Goal: Check status: Check status

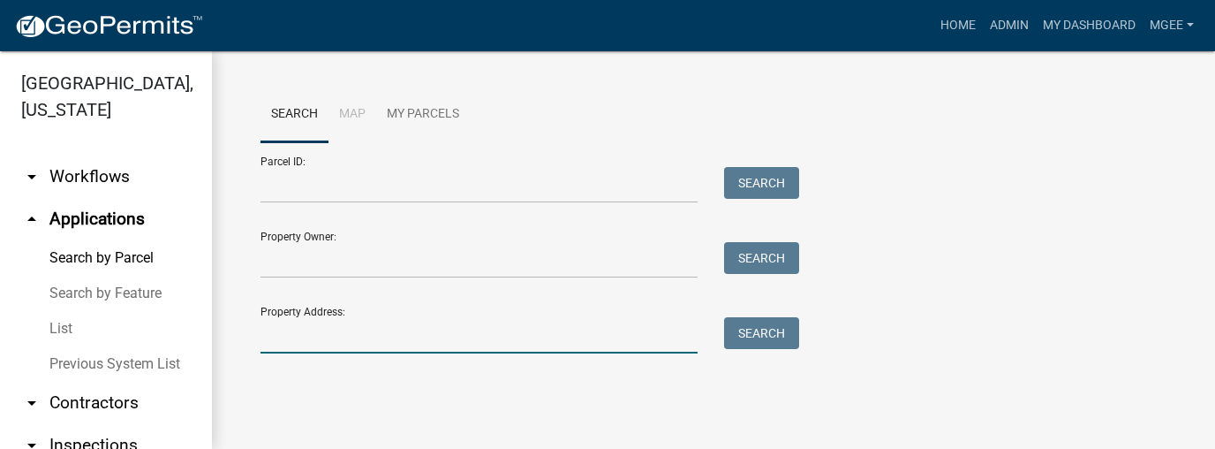
click at [265, 331] on input "Property Address:" at bounding box center [478, 335] width 437 height 36
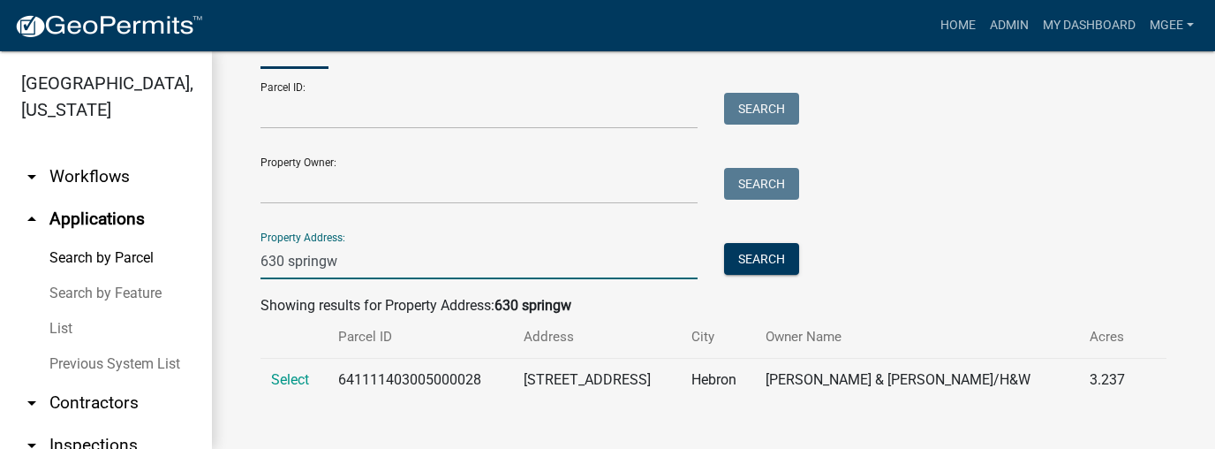
scroll to position [75, 0]
type input "630 springw"
click at [284, 375] on span "Select" at bounding box center [290, 378] width 38 height 17
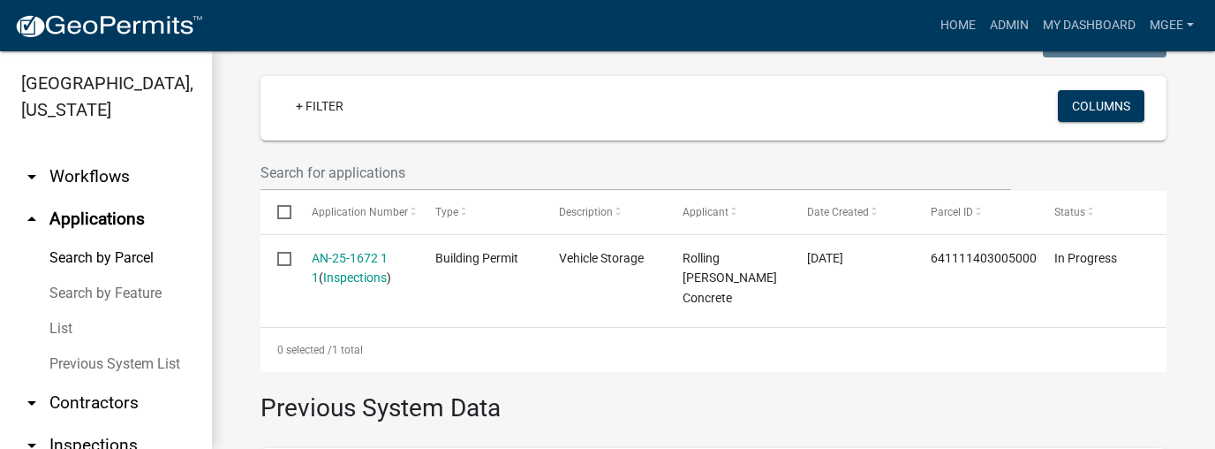
scroll to position [464, 0]
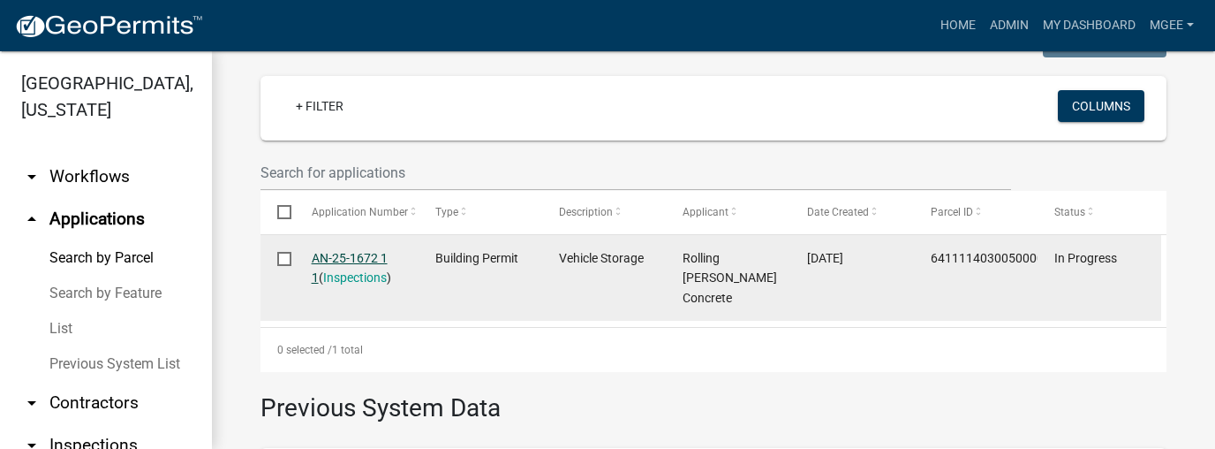
click at [351, 256] on link "AN-25-1672 1 1" at bounding box center [350, 268] width 76 height 34
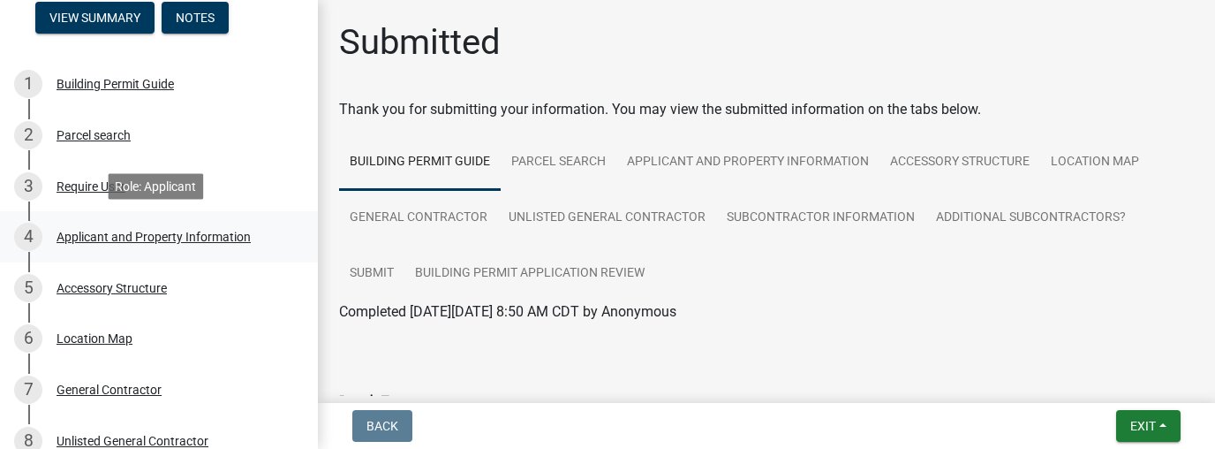
scroll to position [141, 0]
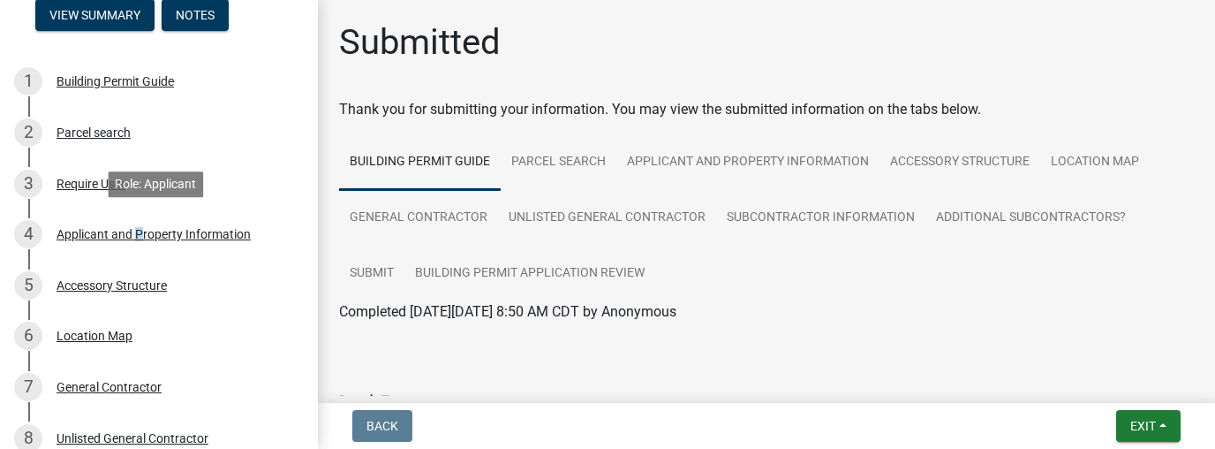
drag, startPoint x: 133, startPoint y: 231, endPoint x: 484, endPoint y: 238, distance: 350.6
click at [134, 231] on div "Applicant and Property Information" at bounding box center [154, 234] width 194 height 12
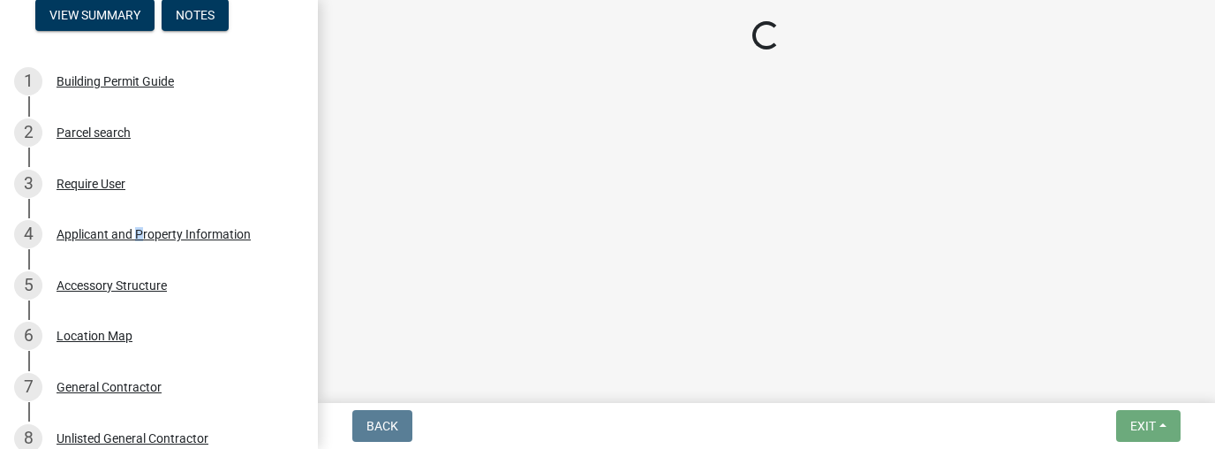
select select "eebc071e-620a-4db8-83e9-cb6b194c67e9"
select select "c796f995-08fe-487b-a20e-70ab553361d3"
select select "e2d1b1d7-ccc9-456b-9e96-e16306515997"
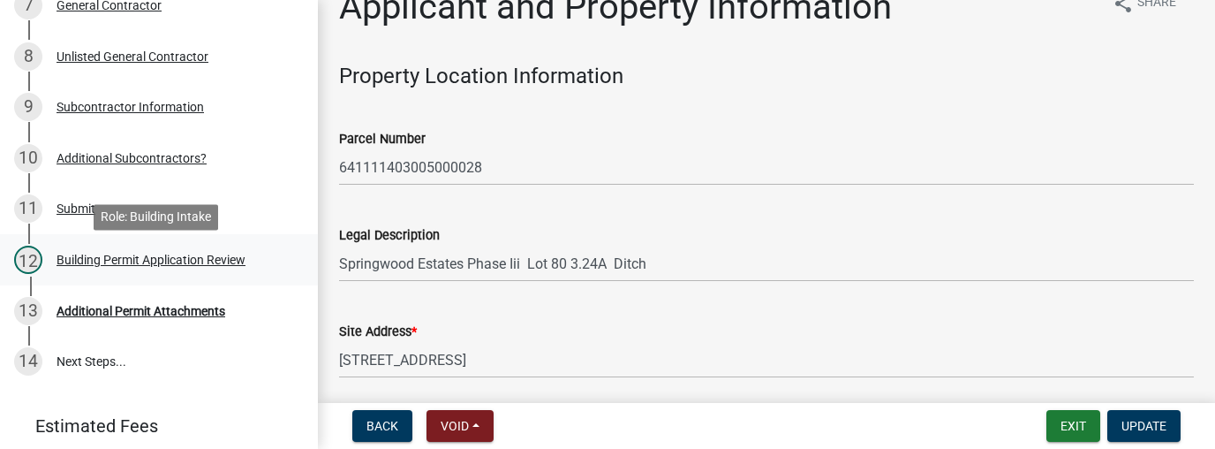
scroll to position [565, 0]
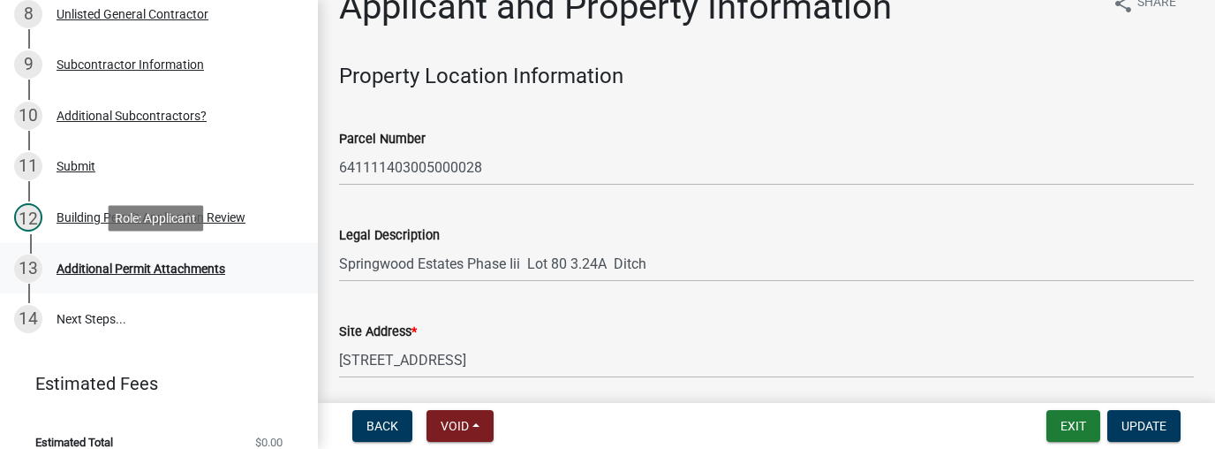
click at [207, 266] on div "Additional Permit Attachments" at bounding box center [141, 268] width 169 height 12
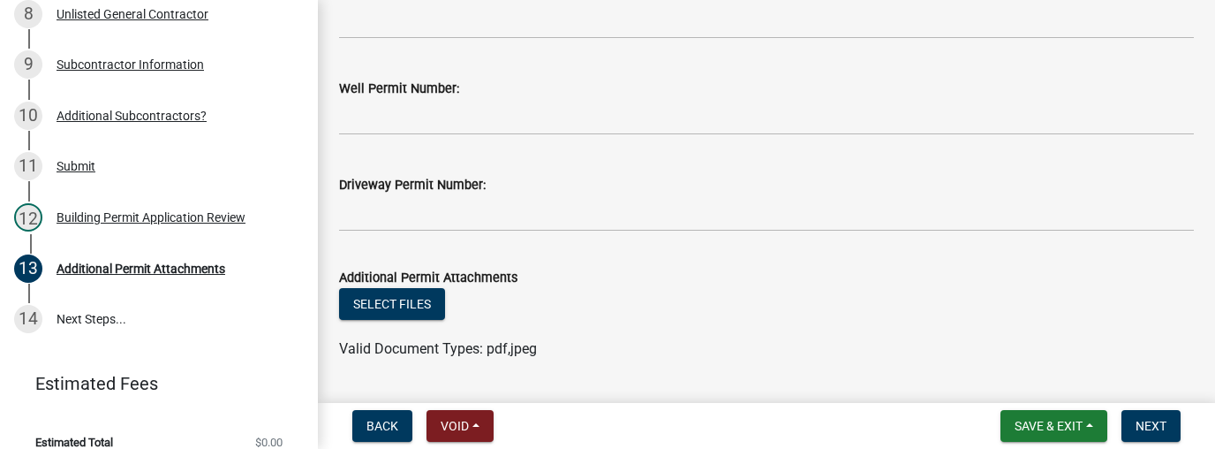
scroll to position [49, 0]
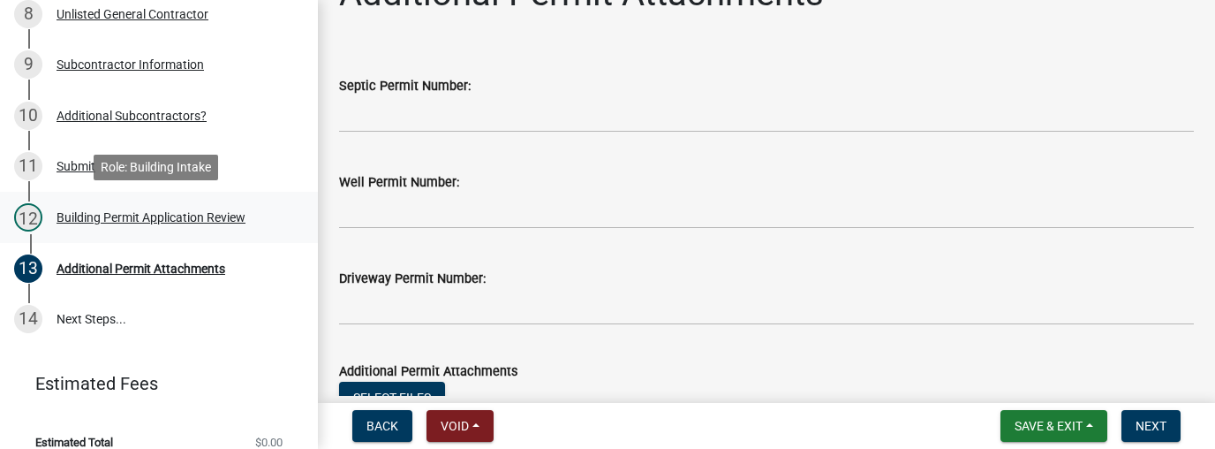
click at [146, 228] on div "12 Building Permit Application Review" at bounding box center [151, 217] width 275 height 28
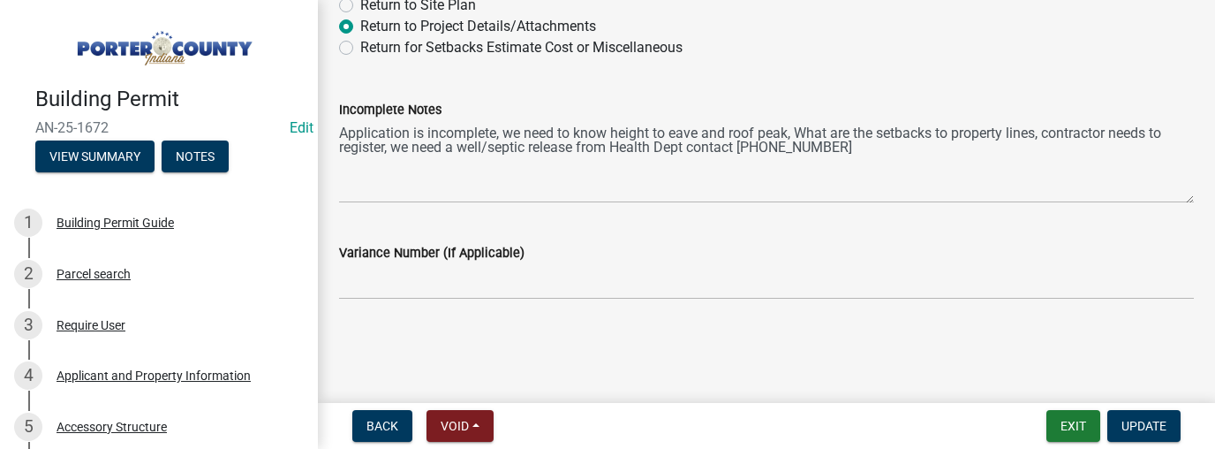
scroll to position [139, 0]
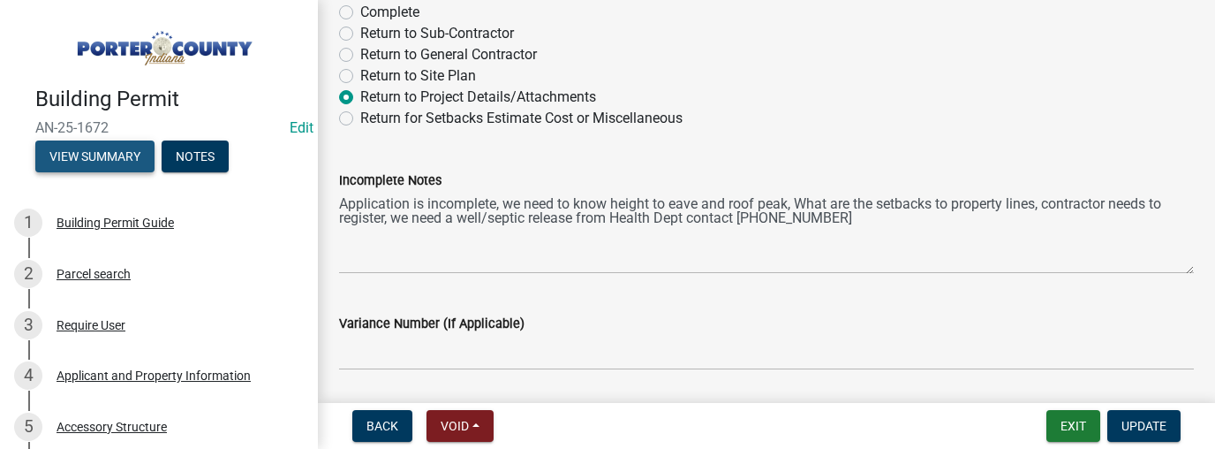
click at [71, 150] on button "View Summary" at bounding box center [94, 156] width 119 height 32
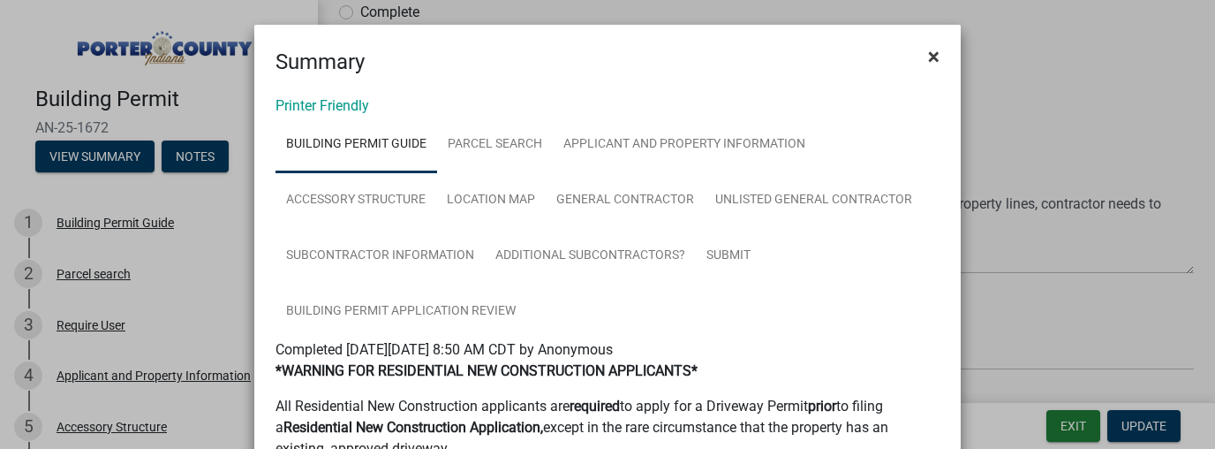
click at [928, 53] on span "×" at bounding box center [933, 56] width 11 height 25
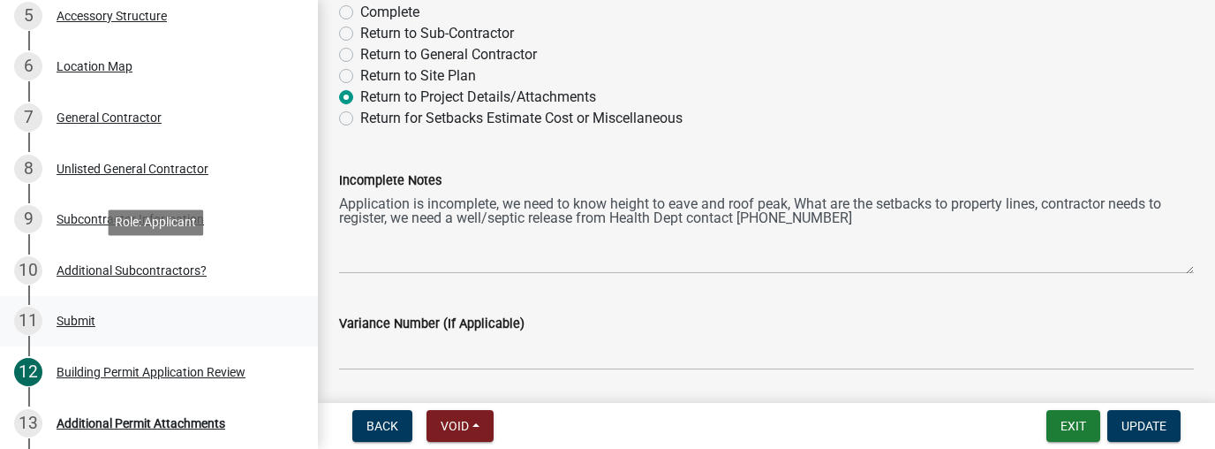
scroll to position [459, 0]
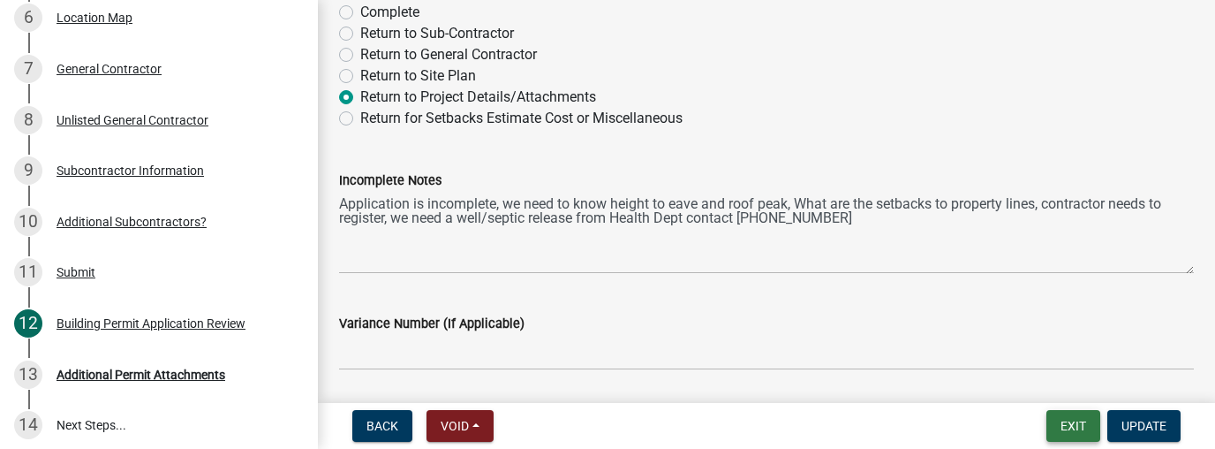
click at [1076, 435] on button "Exit" at bounding box center [1073, 426] width 54 height 32
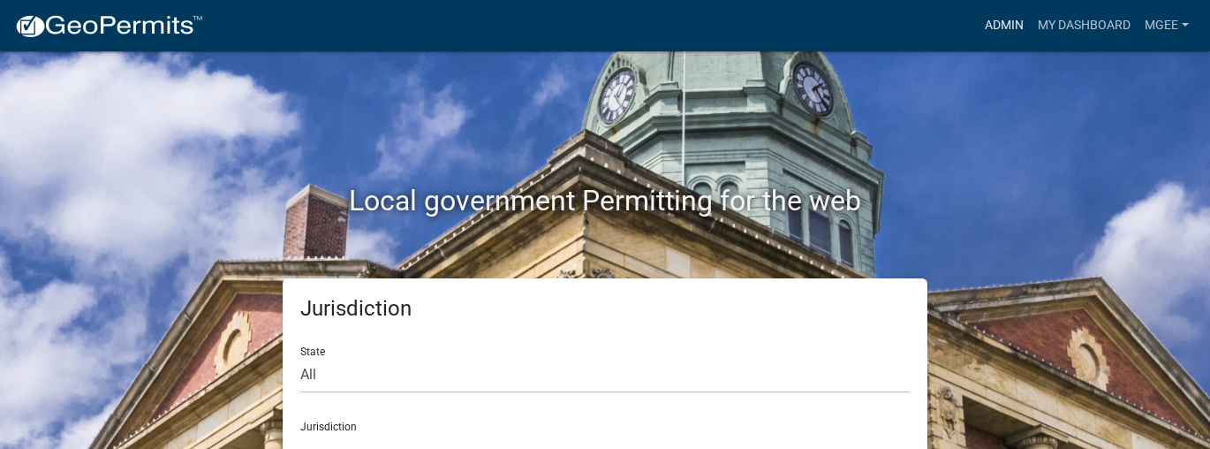
click at [988, 26] on link "Admin" at bounding box center [1003, 26] width 53 height 34
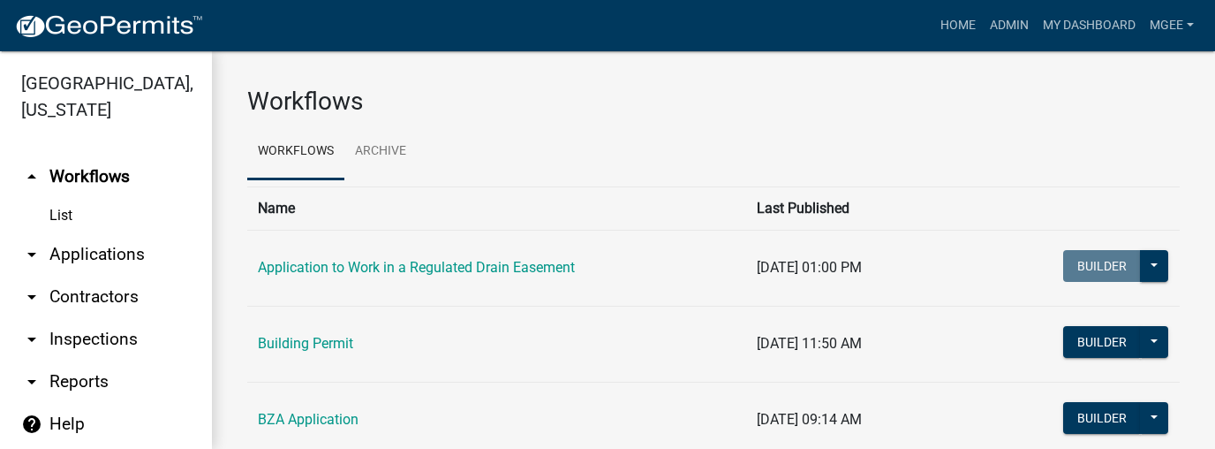
click at [77, 275] on link "arrow_drop_down Contractors" at bounding box center [106, 296] width 212 height 42
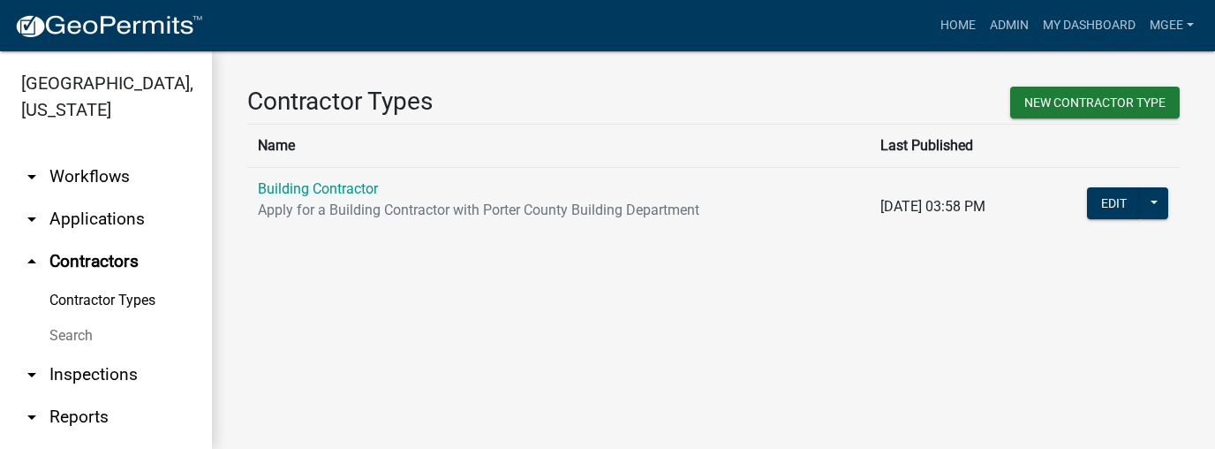
click at [79, 336] on link "Search" at bounding box center [106, 335] width 212 height 35
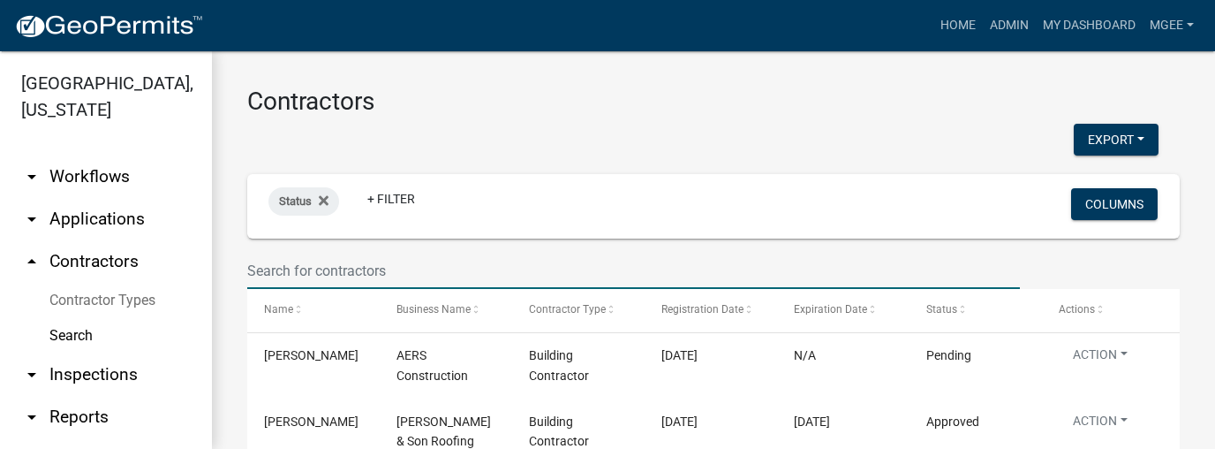
click at [270, 273] on input "text" at bounding box center [633, 271] width 773 height 36
type input "rolling stones"
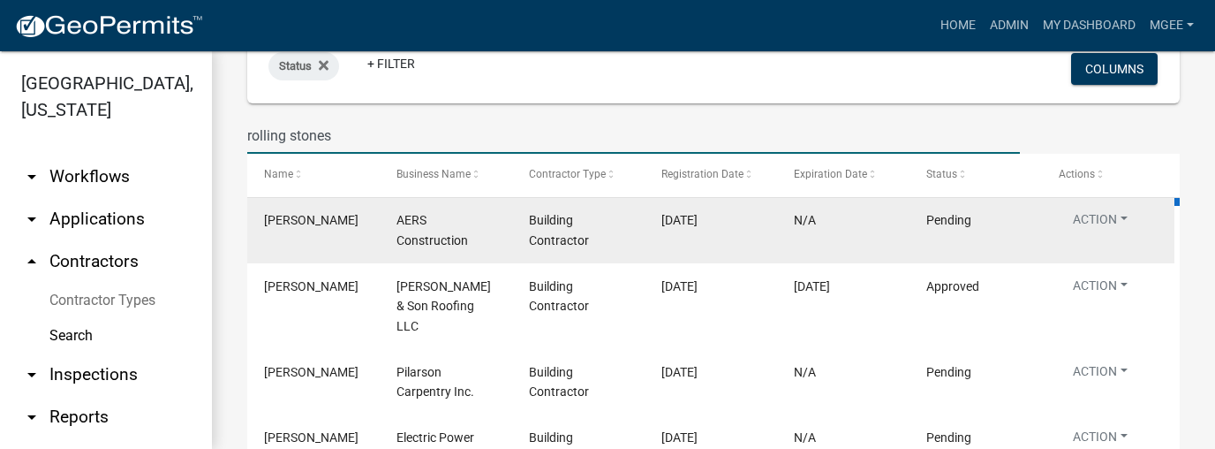
scroll to position [141, 0]
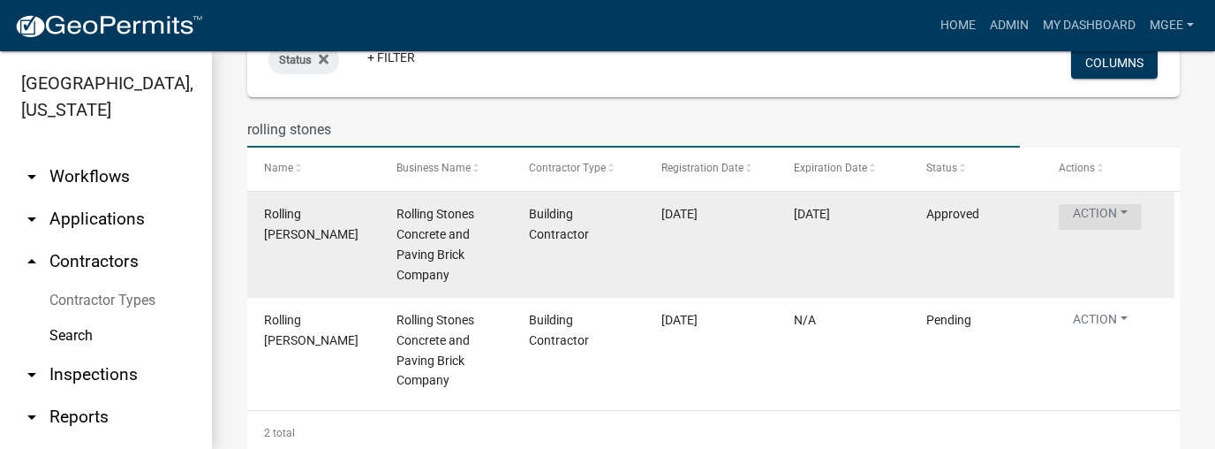
click at [1115, 215] on button "Action" at bounding box center [1100, 217] width 83 height 26
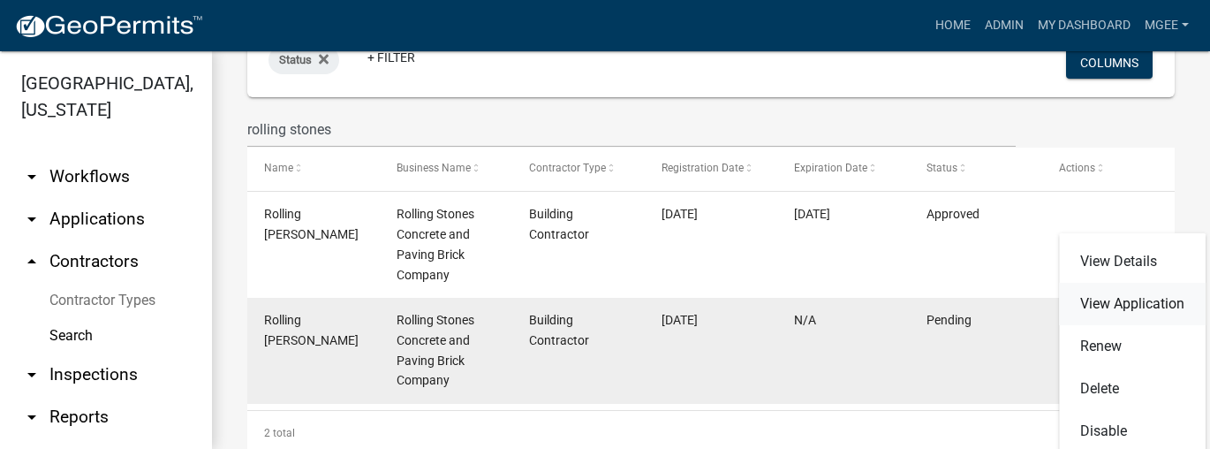
drag, startPoint x: 1098, startPoint y: 302, endPoint x: 1065, endPoint y: 298, distance: 33.8
click at [1097, 302] on link "View Application" at bounding box center [1132, 304] width 147 height 42
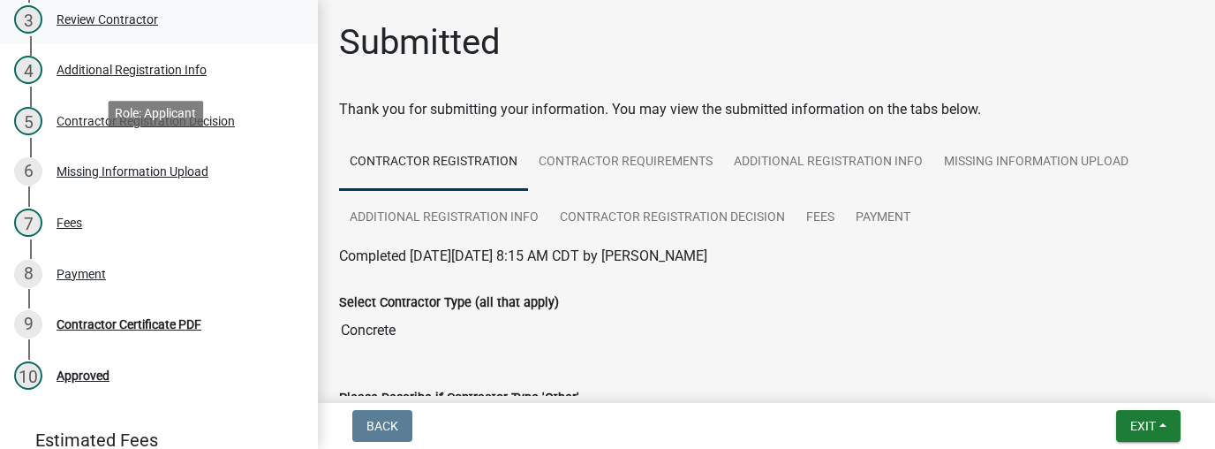
scroll to position [318, 0]
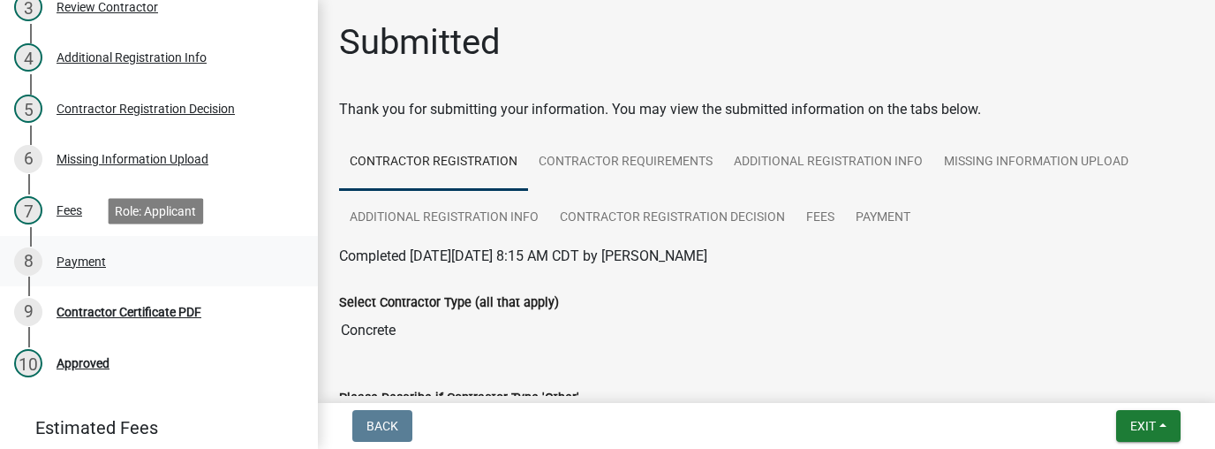
click at [88, 263] on div "Payment" at bounding box center [81, 261] width 49 height 12
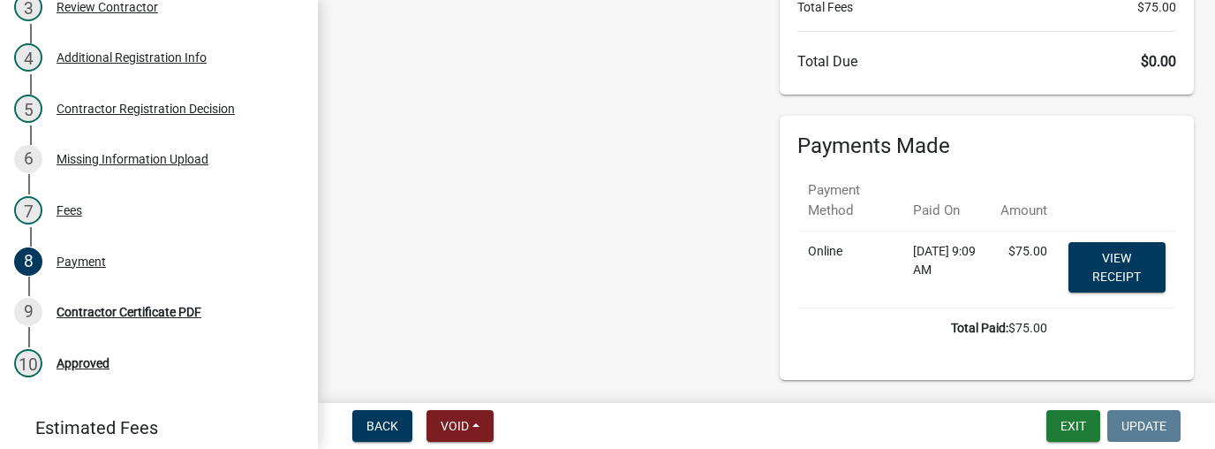
scroll to position [212, 0]
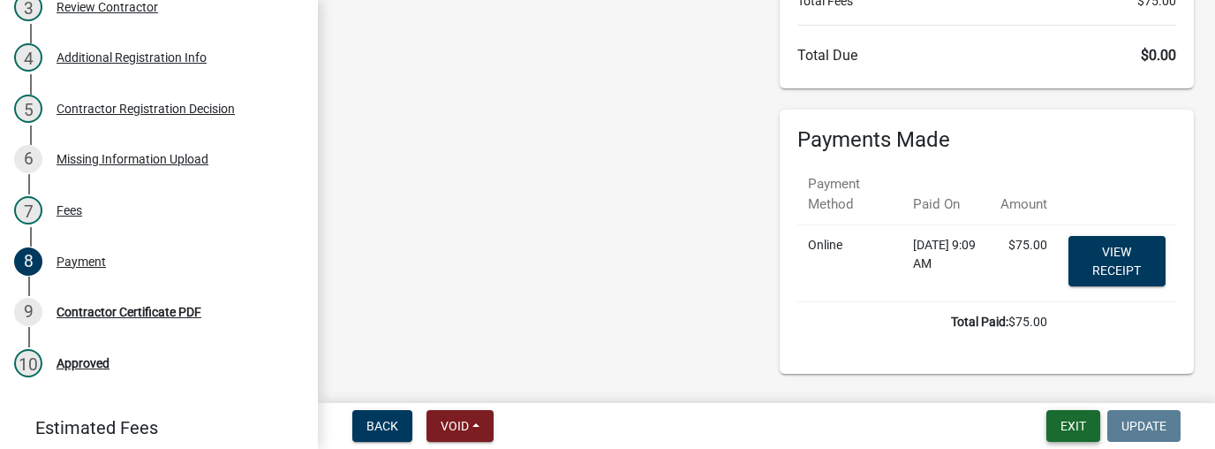
click at [1063, 429] on button "Exit" at bounding box center [1073, 426] width 54 height 32
